Goal: Task Accomplishment & Management: Manage account settings

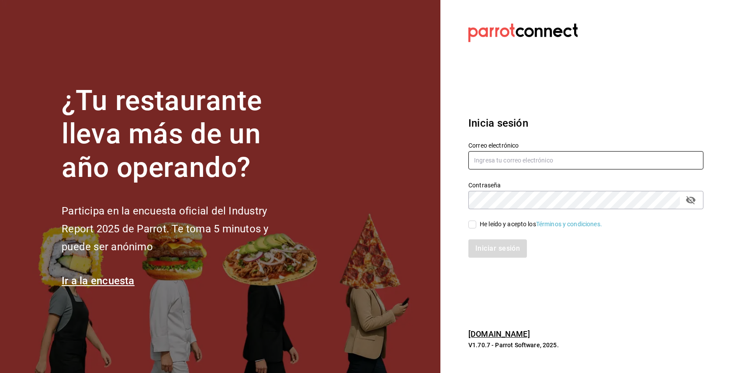
type input "[EMAIL_ADDRESS][DOMAIN_NAME]"
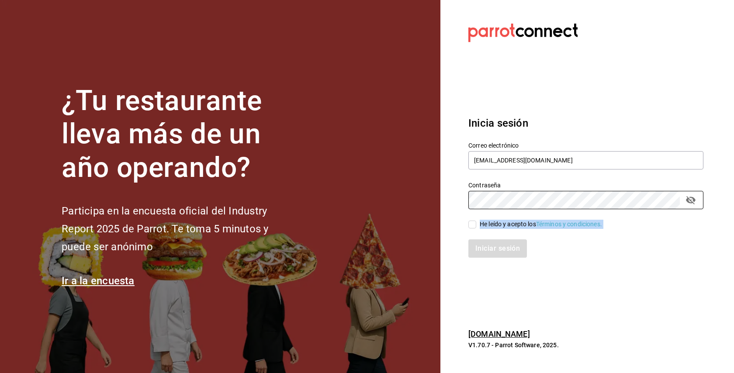
click at [472, 228] on div "Correo electrónico [EMAIL_ADDRESS][DOMAIN_NAME] Contraseña Contraseña He leído …" at bounding box center [580, 194] width 245 height 127
click at [470, 224] on input "He leído y acepto los Términos y condiciones." at bounding box center [472, 225] width 8 height 8
checkbox input "true"
click at [485, 249] on button "Iniciar sesión" at bounding box center [497, 248] width 59 height 18
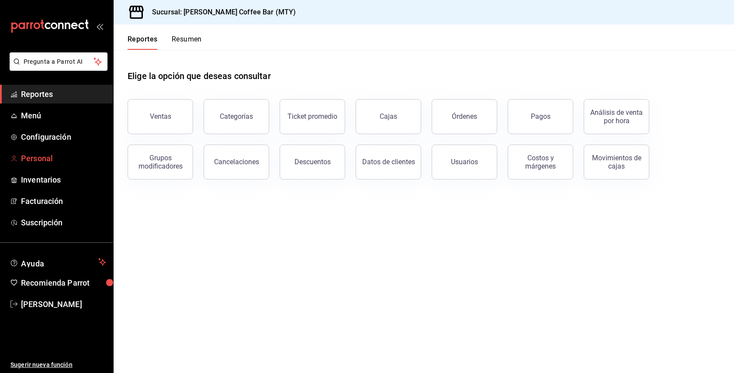
click at [47, 159] on span "Personal" at bounding box center [63, 158] width 85 height 12
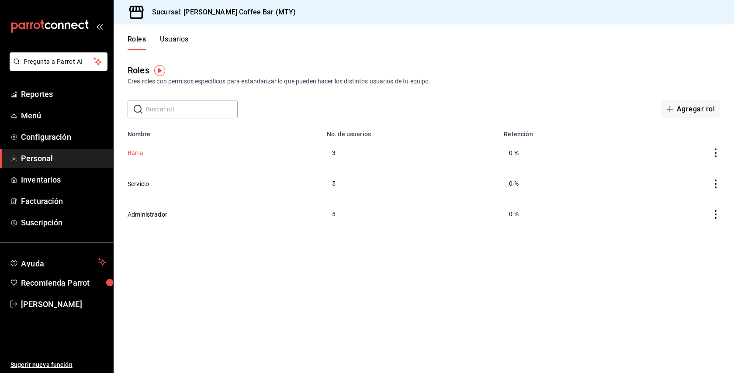
click at [139, 152] on button "Barra" at bounding box center [136, 152] width 16 height 9
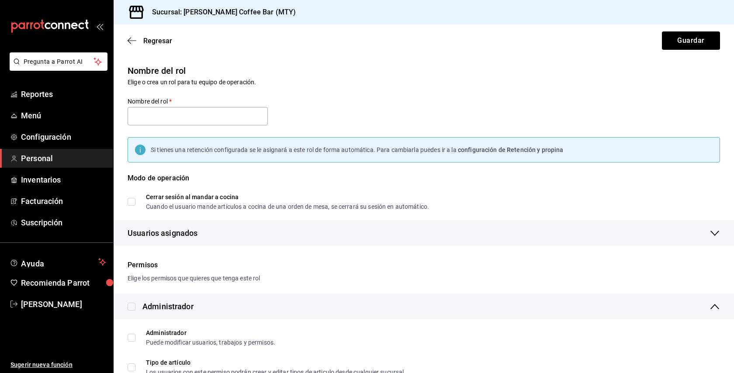
type input "Barra"
checkbox input "true"
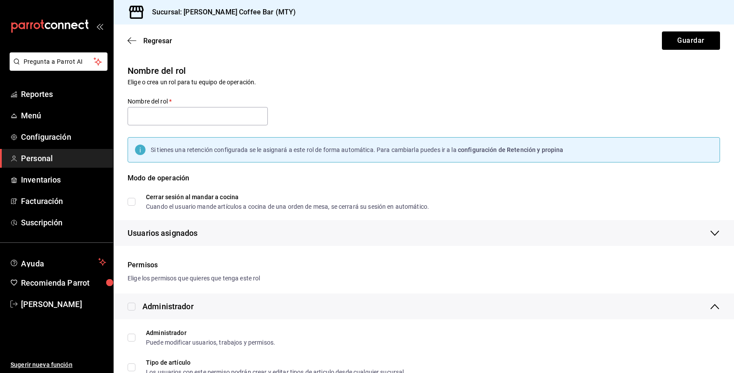
checkbox input "true"
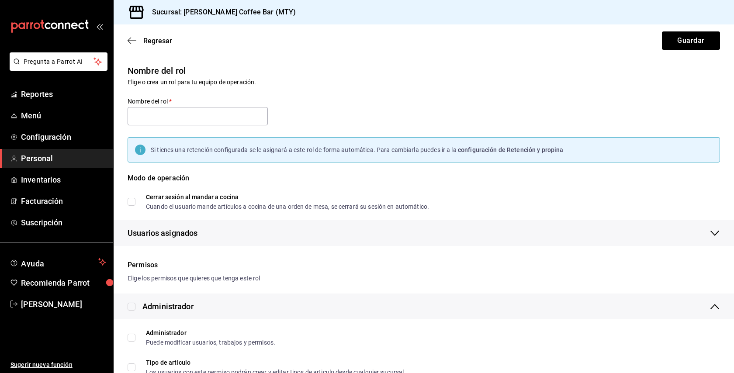
checkbox input "true"
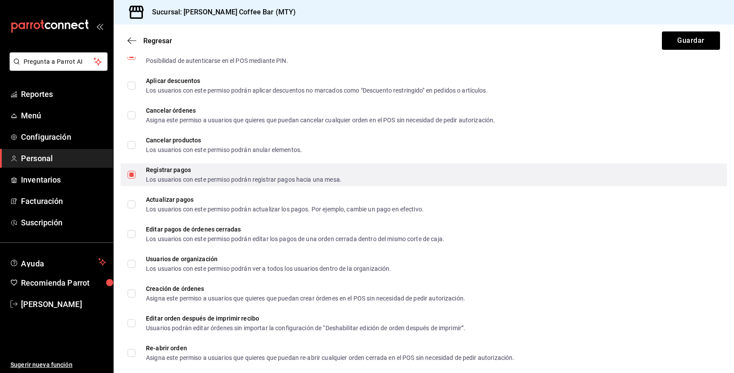
scroll to position [407, 0]
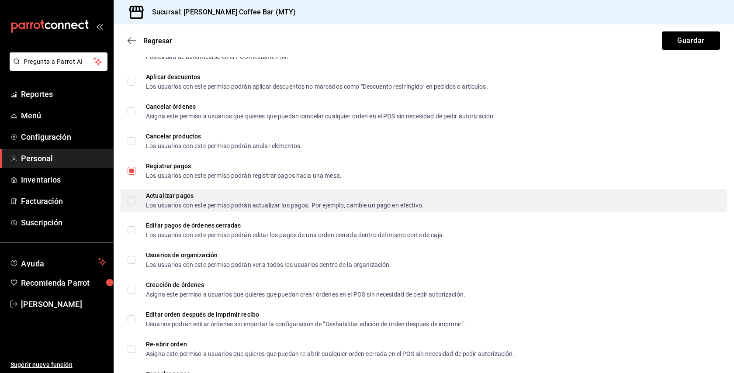
click at [132, 200] on input "Actualizar pagos Los usuarios con este permiso podrán actualizar los pagos. Por…" at bounding box center [132, 201] width 8 height 8
checkbox input "true"
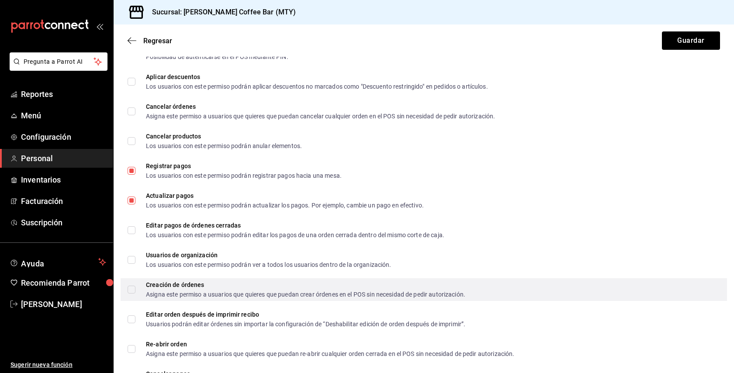
click at [132, 291] on input "Creación de órdenes Asigna este permiso a usuarios que quieres que puedan crear…" at bounding box center [132, 290] width 8 height 8
checkbox input "true"
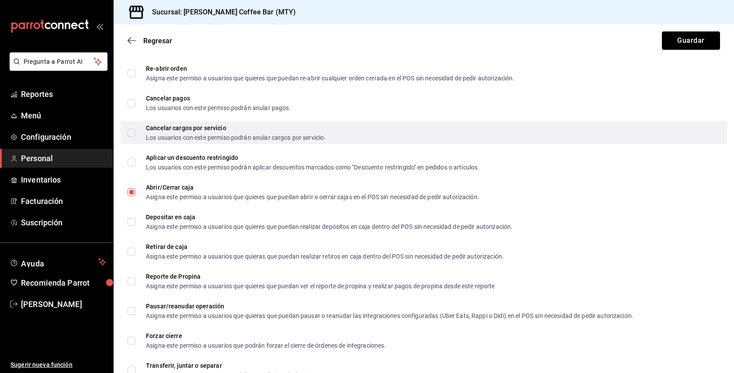
scroll to position [684, 0]
click at [130, 137] on label "Cancelar cargos por servicio Los usuarios con este permiso podrán anular cargos…" at bounding box center [227, 132] width 198 height 16
click at [130, 136] on input "Cancelar cargos por servicio Los usuarios con este permiso podrán anular cargos…" at bounding box center [132, 132] width 8 height 8
click at [132, 133] on input "Cancelar cargos por servicio Los usuarios con este permiso podrán anular cargos…" at bounding box center [132, 132] width 8 height 8
checkbox input "true"
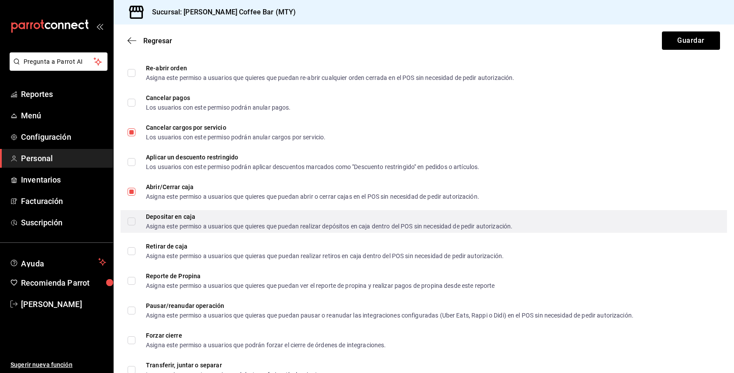
click at [135, 225] on label "Depositar en caja Asigna este permiso a usuarios que quieres que puedan realiza…" at bounding box center [320, 222] width 385 height 16
click at [135, 225] on input "Depositar en caja Asigna este permiso a usuarios que quieres que puedan realiza…" at bounding box center [132, 222] width 8 height 8
click at [131, 220] on input "Depositar en caja Asigna este permiso a usuarios que quieres que puedan realiza…" at bounding box center [132, 222] width 8 height 8
checkbox input "true"
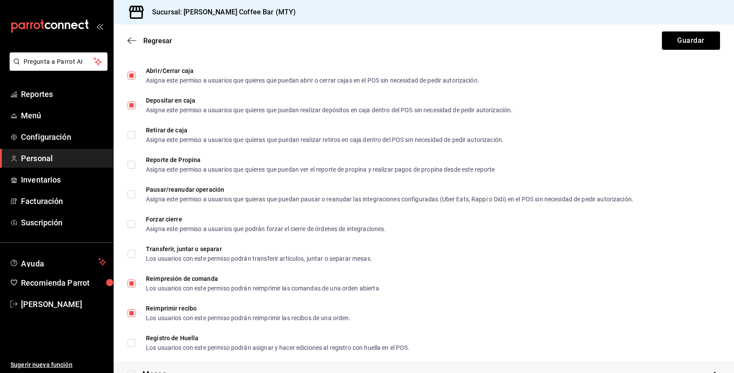
scroll to position [810, 0]
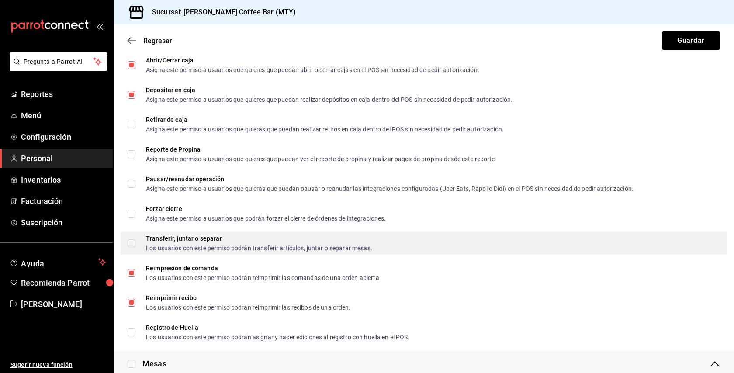
click at [132, 245] on input "Transferir, juntar o separar Los usuarios con este permiso podrán transferir ar…" at bounding box center [132, 243] width 8 height 8
checkbox input "true"
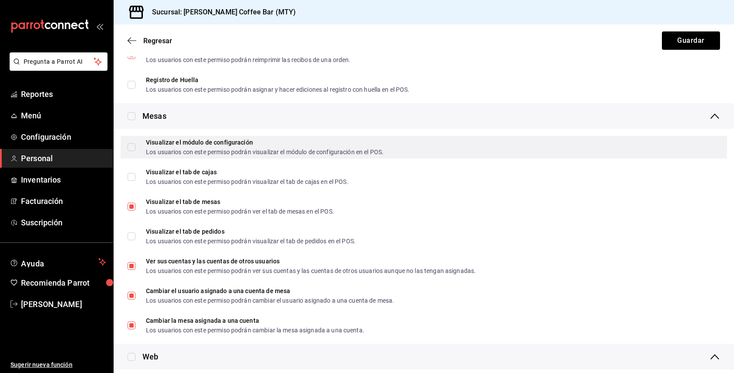
scroll to position [1058, 0]
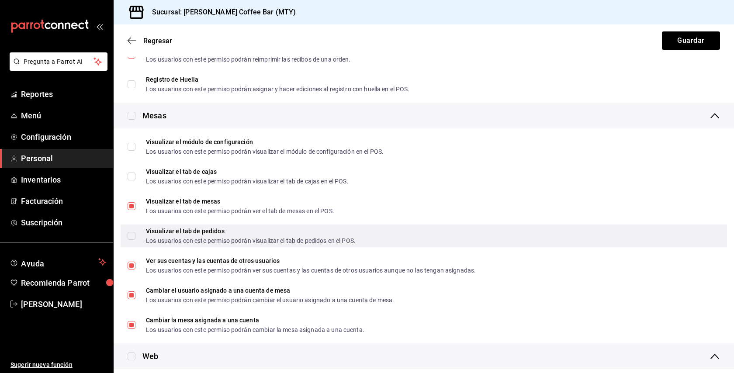
click at [130, 232] on input "Visualizar el tab de pedidos Los usuarios con este permiso podrán visualizar el…" at bounding box center [132, 236] width 8 height 8
checkbox input "true"
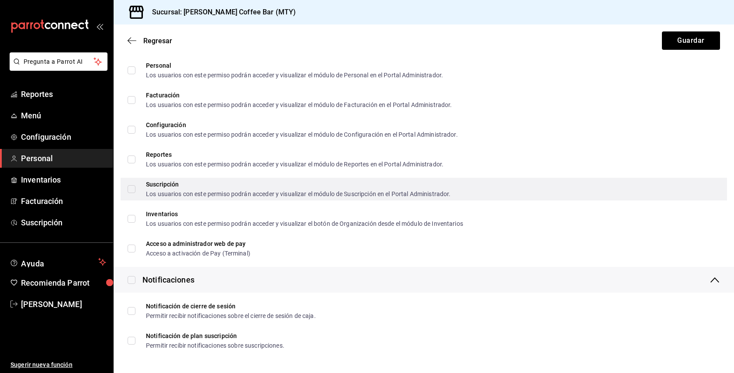
scroll to position [1405, 0]
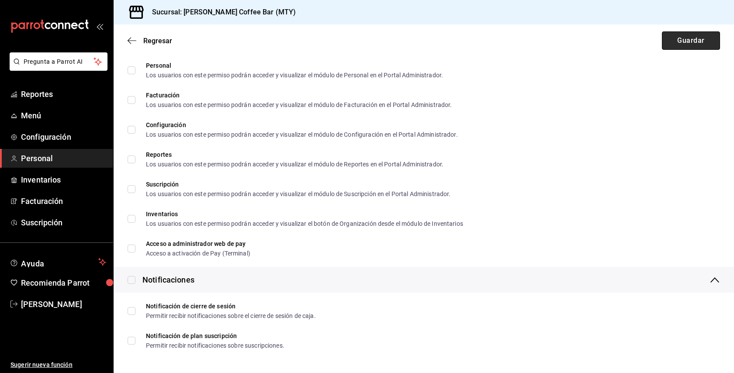
click at [678, 37] on button "Guardar" at bounding box center [691, 40] width 58 height 18
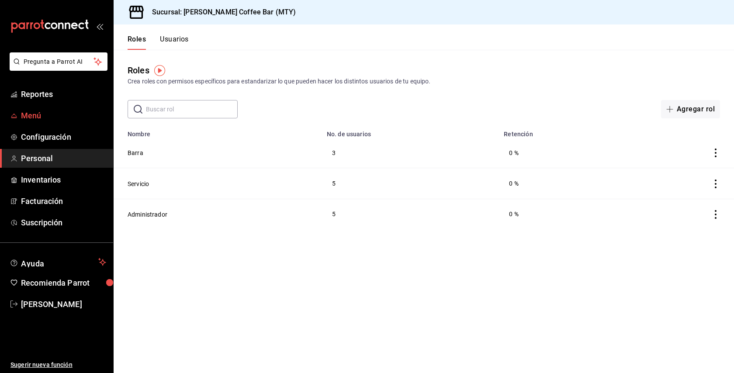
click at [35, 118] on span "Menú" at bounding box center [63, 116] width 85 height 12
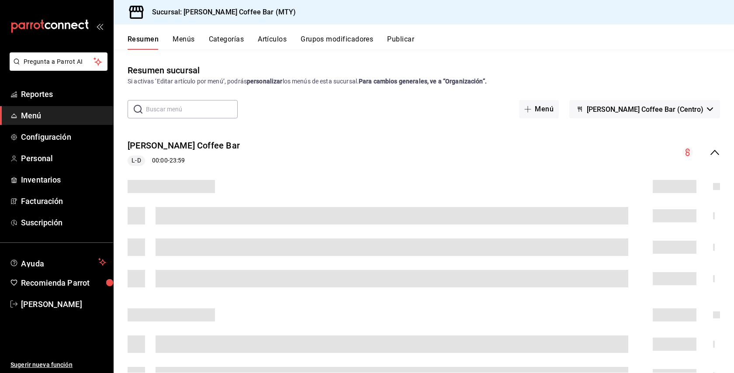
click at [386, 35] on div "Resumen Menús Categorías Artículos Grupos modificadores Publicar" at bounding box center [431, 42] width 606 height 15
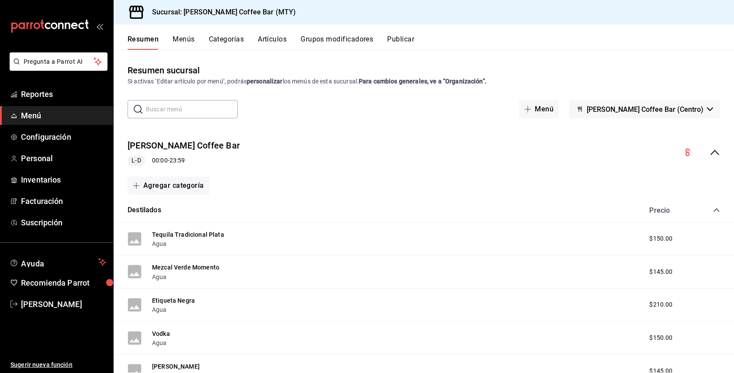
click at [399, 38] on button "Publicar" at bounding box center [400, 42] width 27 height 15
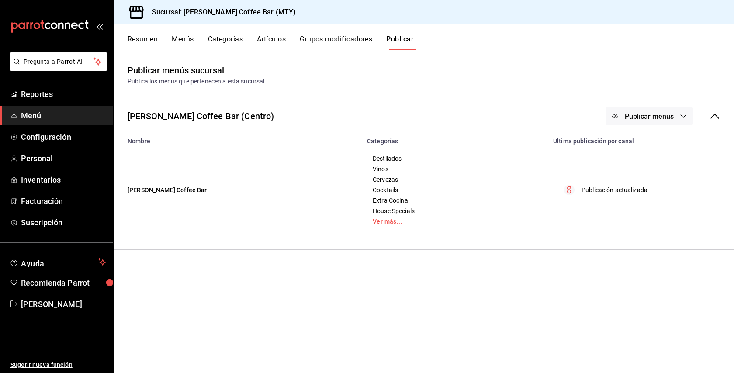
click at [655, 116] on span "Publicar menús" at bounding box center [649, 116] width 49 height 8
click at [642, 144] on span "Punto de venta" at bounding box center [662, 144] width 42 height 9
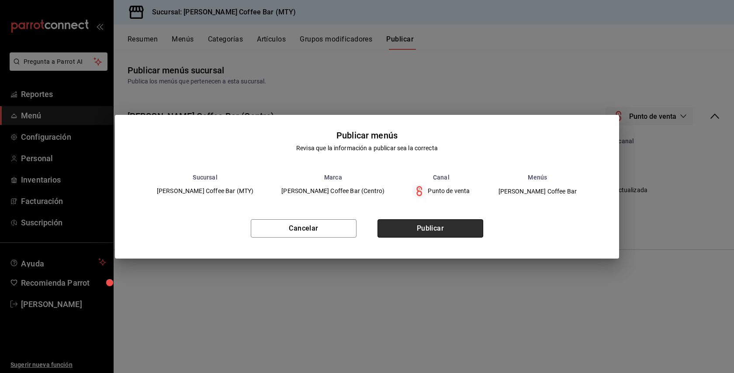
click at [438, 222] on button "Publicar" at bounding box center [430, 228] width 106 height 18
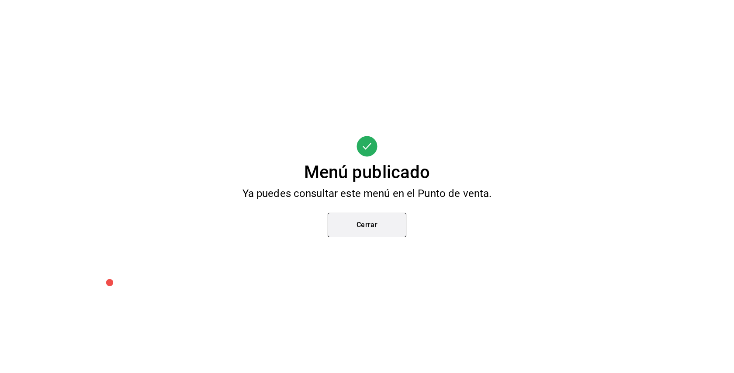
click at [359, 229] on button "Cerrar" at bounding box center [367, 225] width 79 height 24
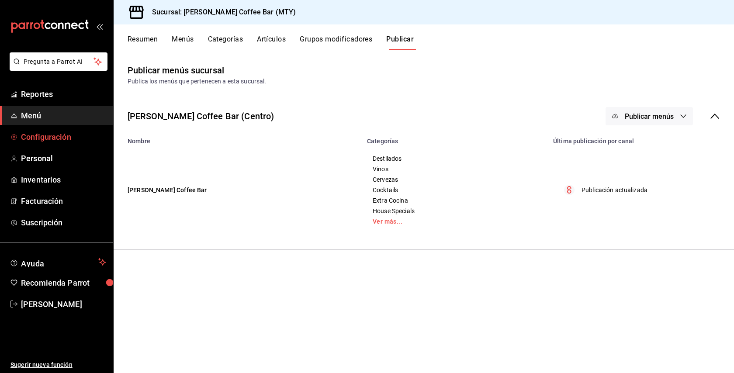
click at [36, 135] on span "Configuración" at bounding box center [63, 137] width 85 height 12
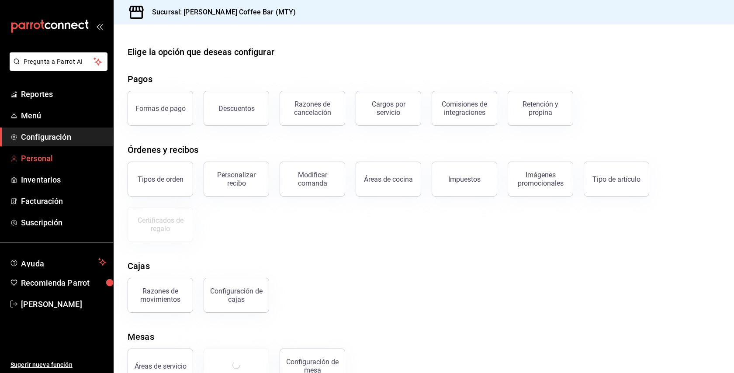
click at [51, 155] on span "Personal" at bounding box center [63, 158] width 85 height 12
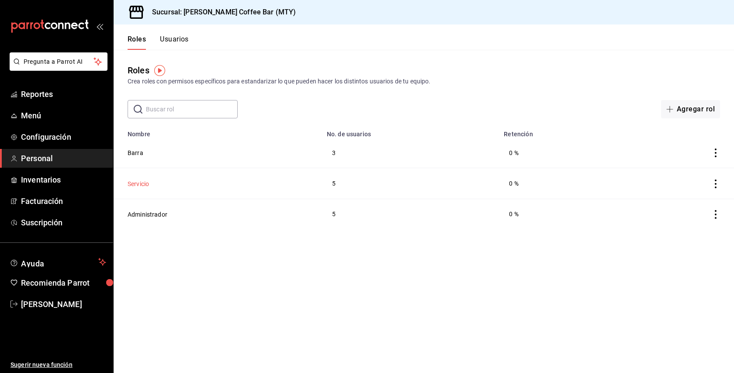
click at [137, 181] on button "Servicio" at bounding box center [138, 184] width 21 height 9
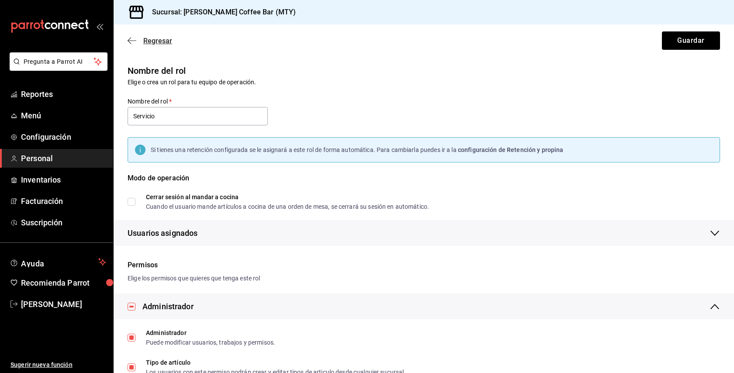
click at [133, 42] on icon "button" at bounding box center [132, 41] width 9 height 8
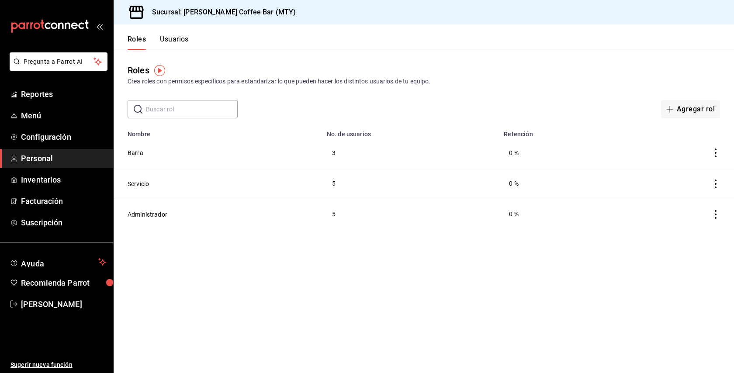
click at [201, 37] on header "Roles Usuarios" at bounding box center [424, 36] width 620 height 25
click at [169, 37] on button "Usuarios" at bounding box center [174, 42] width 29 height 15
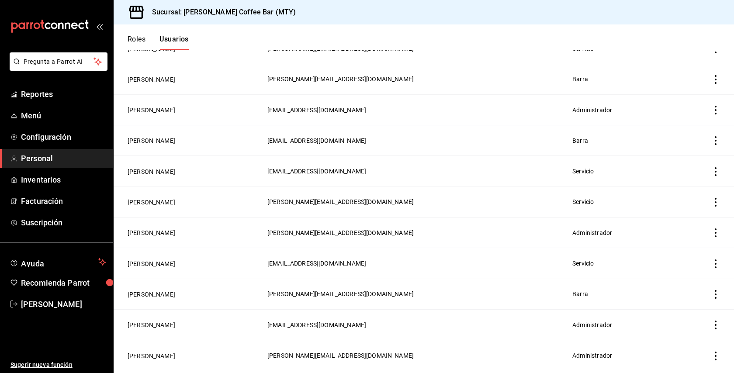
scroll to position [135, 0]
click at [151, 292] on button "Rubén Jaie" at bounding box center [152, 294] width 48 height 9
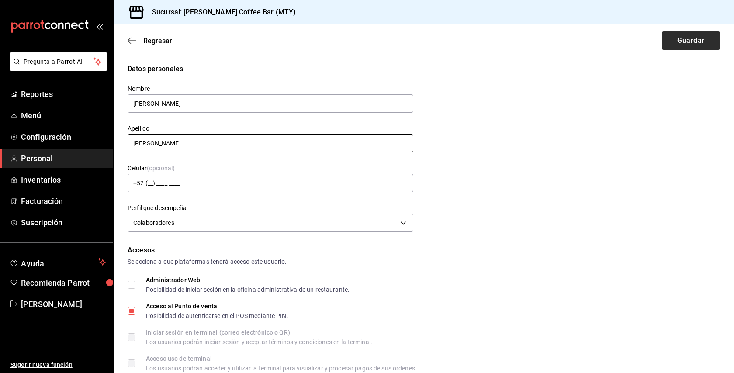
type input "Jaime"
click at [684, 32] on button "Guardar" at bounding box center [691, 40] width 58 height 18
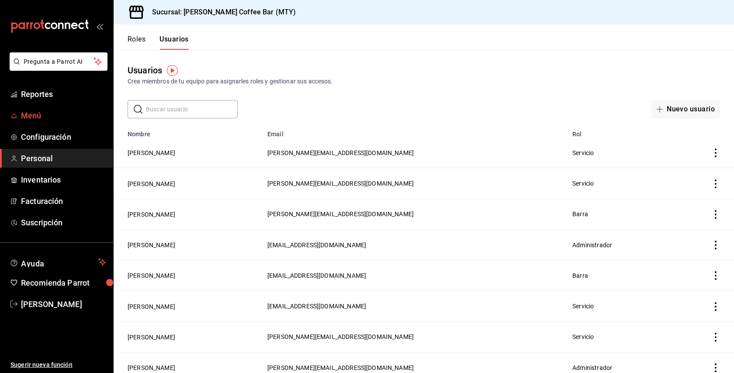
click at [33, 122] on link "Menú" at bounding box center [56, 115] width 113 height 19
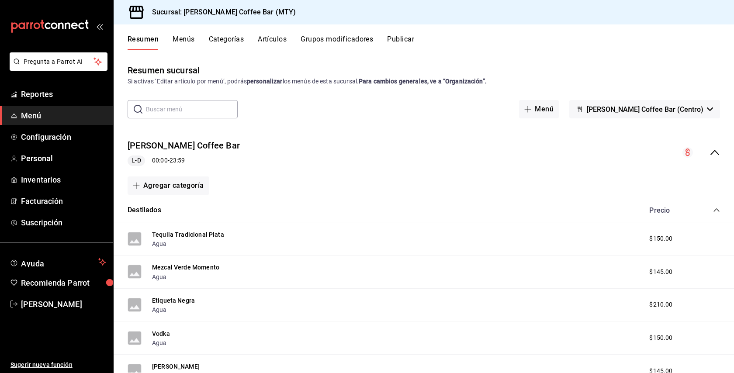
click at [405, 39] on button "Publicar" at bounding box center [400, 42] width 27 height 15
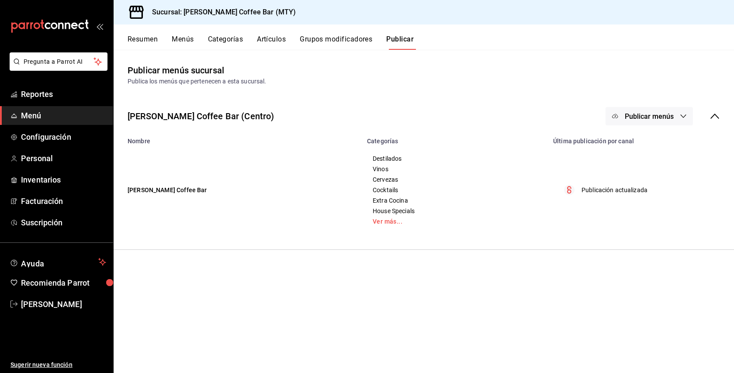
click at [638, 112] on span "Publicar menús" at bounding box center [649, 116] width 49 height 8
click at [636, 145] on div at bounding box center [628, 145] width 24 height 14
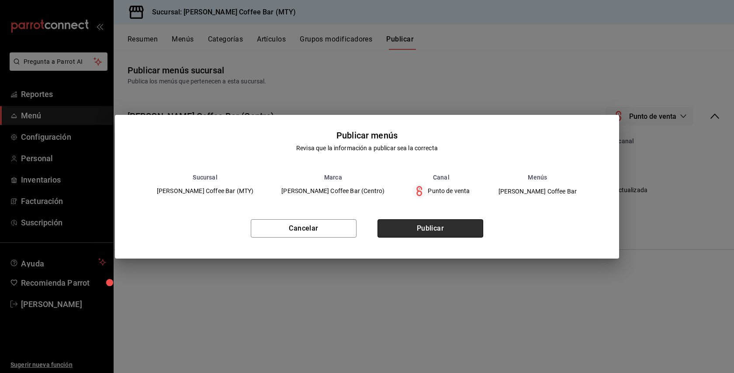
click at [410, 233] on button "Publicar" at bounding box center [430, 228] width 106 height 18
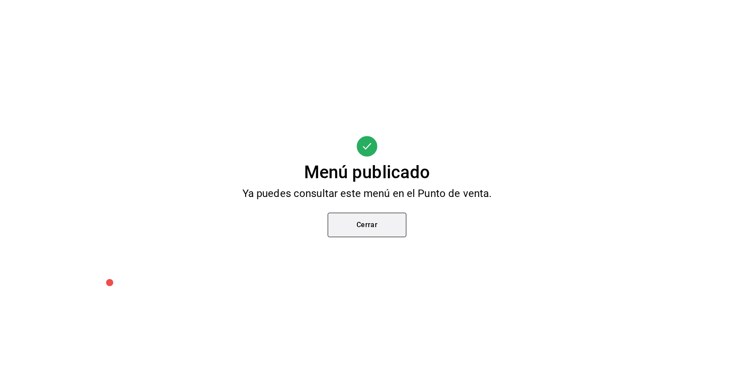
click at [378, 224] on button "Cerrar" at bounding box center [367, 225] width 79 height 24
